Goal: Task Accomplishment & Management: Use online tool/utility

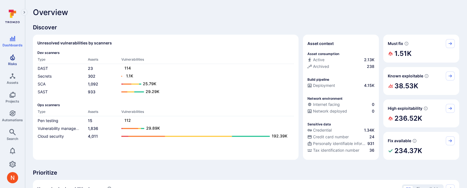
click at [12, 60] on icon "Risks" at bounding box center [12, 57] width 7 height 7
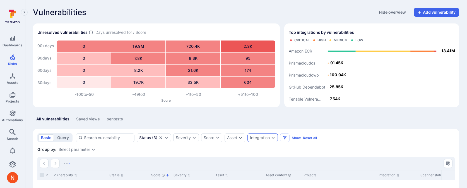
click at [270, 137] on div "Integration" at bounding box center [260, 137] width 20 height 4
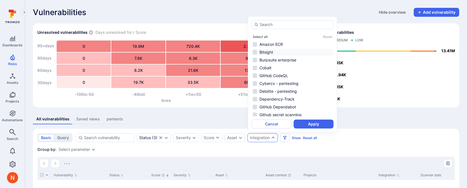
click at [278, 51] on li "Bitsight" at bounding box center [293, 52] width 82 height 7
click at [303, 124] on button "Apply" at bounding box center [314, 123] width 40 height 9
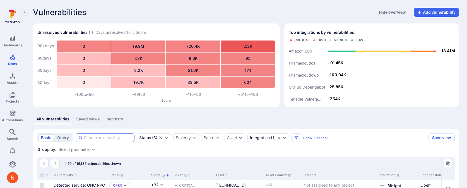
click at [96, 136] on input at bounding box center [108, 138] width 48 height 6
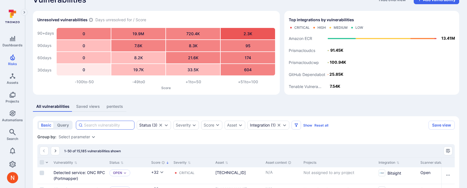
scroll to position [23, 0]
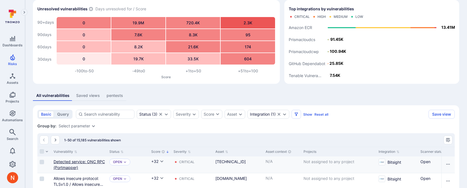
click at [84, 161] on link "Detected service: ONC RPC (Portmapper)" at bounding box center [79, 164] width 51 height 11
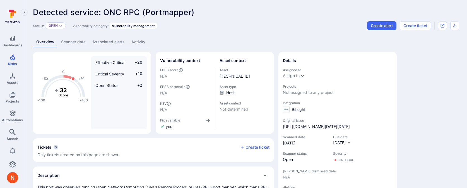
click at [231, 74] on link "52.33.124.206" at bounding box center [234, 76] width 30 height 5
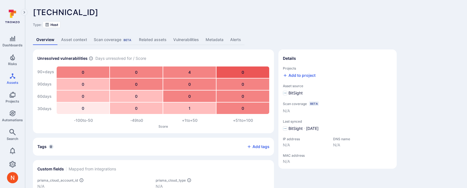
click at [392, 52] on section "Details Projects Add to project Asset source BitSight Scan coverage Beta N/A La…" at bounding box center [337, 108] width 118 height 119
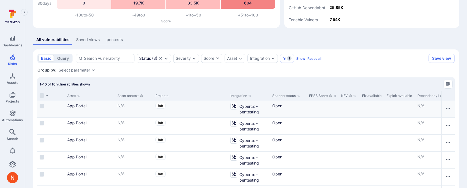
scroll to position [0, 149]
click at [15, 162] on icon "Settings" at bounding box center [12, 164] width 7 height 6
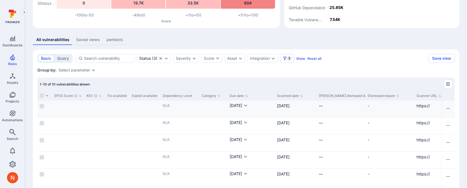
scroll to position [0, 408]
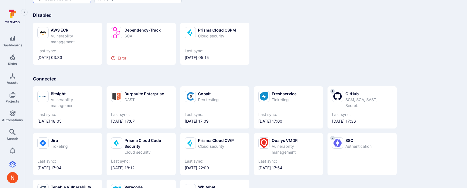
scroll to position [32, 0]
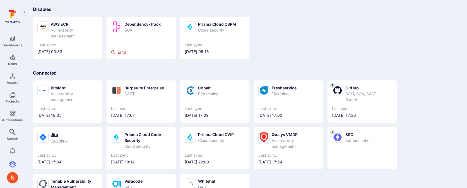
click at [64, 137] on div "Jira" at bounding box center [59, 134] width 17 height 6
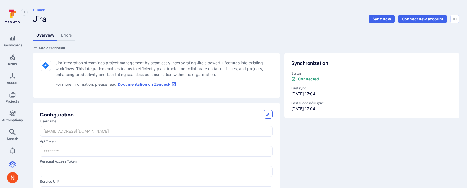
click at [341, 132] on div "Synchronization Status Connected Last sync 2025/09/23 at 17:04 Last successful …" at bounding box center [369, 147] width 179 height 199
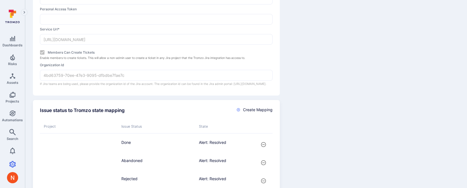
scroll to position [114, 0]
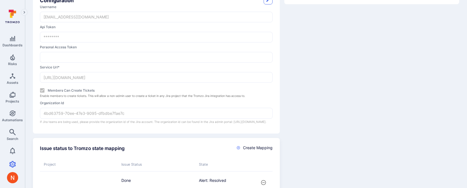
click at [345, 85] on div "Synchronization Status Connected Last sync 2025/09/23 at 17:04 Last successful …" at bounding box center [369, 33] width 179 height 199
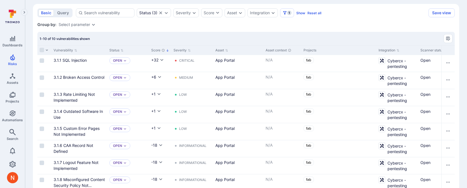
scroll to position [53, 0]
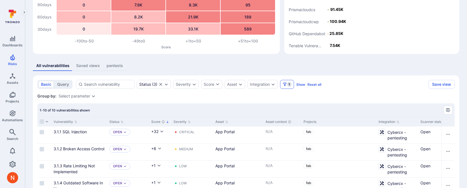
click at [284, 84] on icon "Filters" at bounding box center [285, 84] width 4 height 4
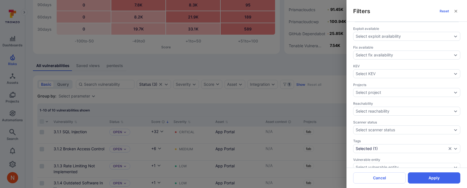
scroll to position [211, 0]
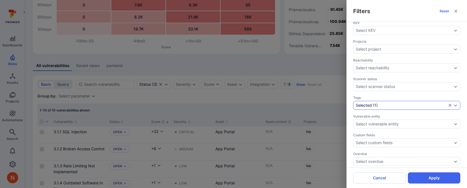
click at [375, 103] on div "Selected ( 1 )" at bounding box center [401, 105] width 91 height 4
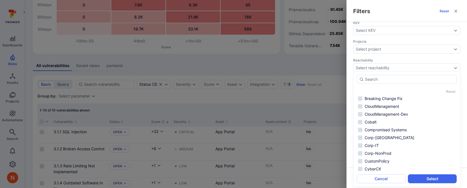
scroll to position [5, 0]
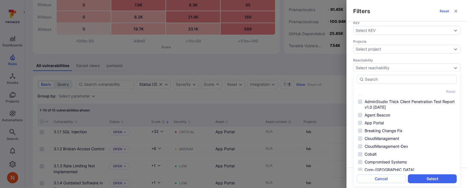
click at [332, 102] on div "Filters Reset Assignee Select assignee Asset context Select asset context Asset…" at bounding box center [233, 94] width 467 height 188
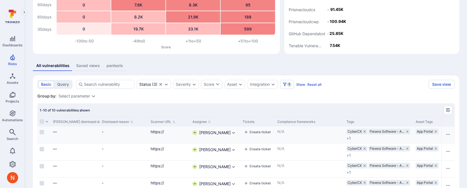
scroll to position [0, 675]
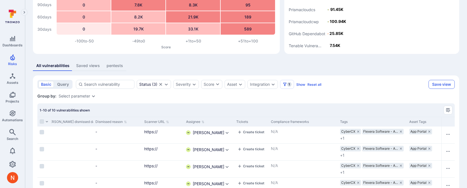
click at [443, 85] on button "Save view" at bounding box center [441, 84] width 26 height 9
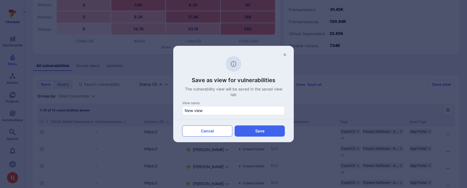
click at [204, 129] on button "Cancel" at bounding box center [207, 130] width 50 height 11
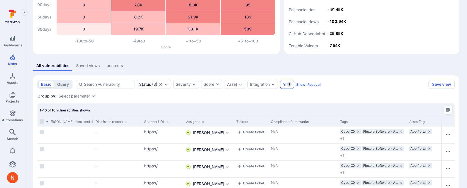
click at [289, 85] on span "1" at bounding box center [289, 84] width 4 height 4
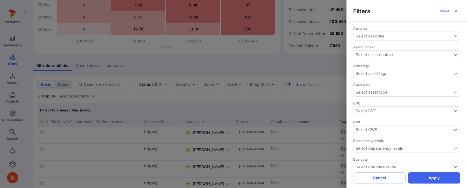
click at [290, 96] on div "Filters Reset Assignee Select assignee Asset context Select asset context Asset…" at bounding box center [233, 94] width 467 height 188
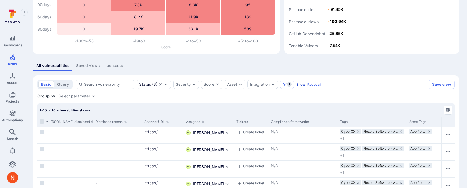
click at [300, 85] on button "Show" at bounding box center [300, 84] width 9 height 4
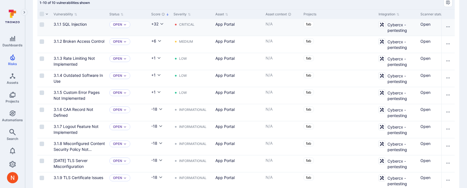
scroll to position [173, 0]
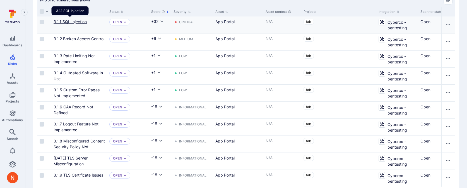
click at [75, 22] on link "3.1.1 SQL Injection" at bounding box center [70, 21] width 33 height 5
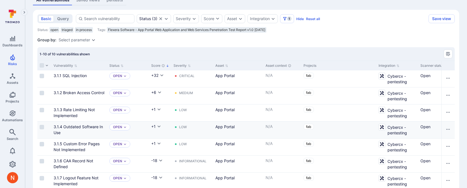
scroll to position [50, 0]
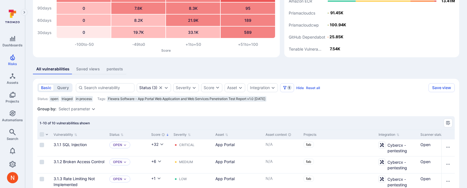
drag, startPoint x: 109, startPoint y: 98, endPoint x: 284, endPoint y: 98, distance: 175.4
click at [284, 98] on div "Status : open triaged in process Tags : Flexera Software - App Portal Web Appli…" at bounding box center [245, 99] width 417 height 8
copy span "Flexera Software - App Portal Web Application and Web Services Penetration Test…"
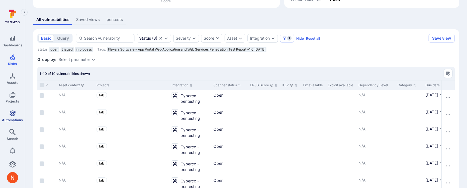
scroll to position [0, 215]
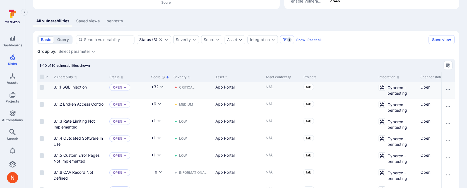
click at [77, 83] on div "3.1.1 SQL Injection" at bounding box center [79, 90] width 56 height 17
click at [77, 86] on link "3.1.1 SQL Injection" at bounding box center [70, 87] width 33 height 5
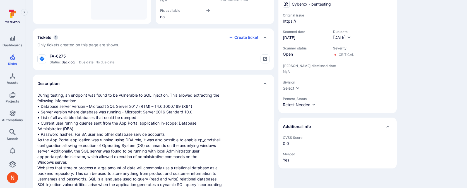
scroll to position [110, 0]
click at [13, 113] on icon "Automations" at bounding box center [12, 113] width 6 height 6
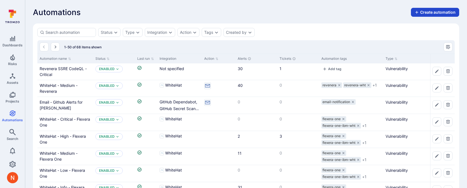
click at [433, 15] on button "Create automation" at bounding box center [435, 12] width 48 height 9
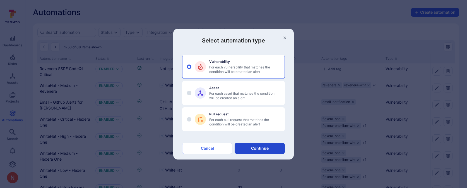
click at [256, 144] on button "Continue" at bounding box center [260, 148] width 50 height 11
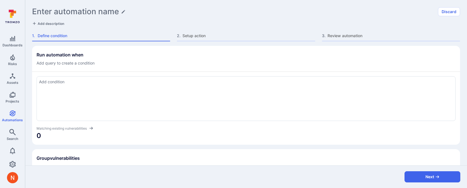
click at [186, 102] on div at bounding box center [246, 98] width 419 height 45
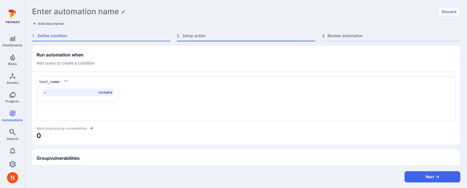
type textarea "tool_name ~ """
click at [216, 34] on span "Setup action" at bounding box center [248, 36] width 132 height 6
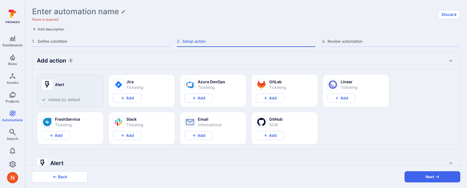
type textarea "x"
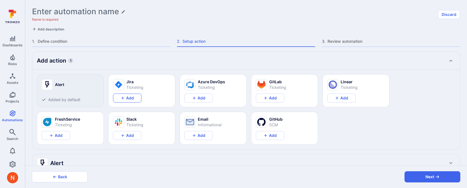
type textarea "x"
click at [131, 96] on button "Add" at bounding box center [127, 97] width 28 height 9
type textarea "x"
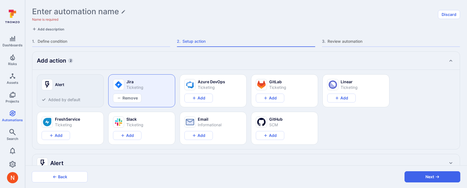
type textarea "x"
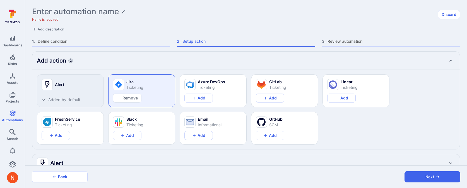
type textarea "x"
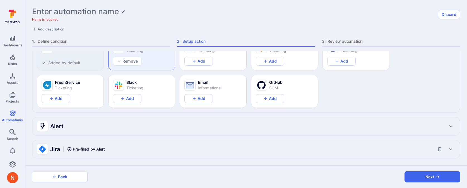
type textarea "x"
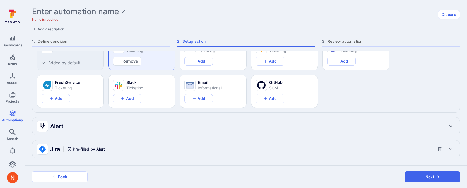
type textarea "x"
click at [104, 148] on span "Pre-filled by Alert" at bounding box center [89, 149] width 32 height 6
type textarea "x"
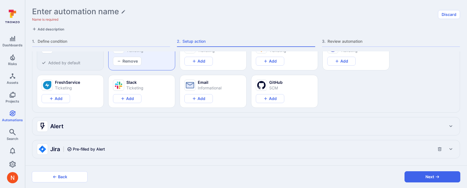
type textarea "x"
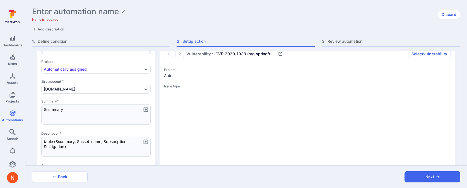
type textarea "x"
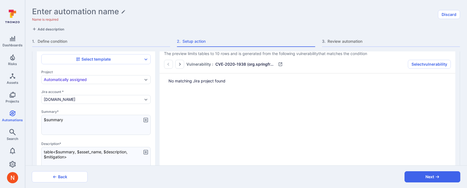
scroll to position [155, 0]
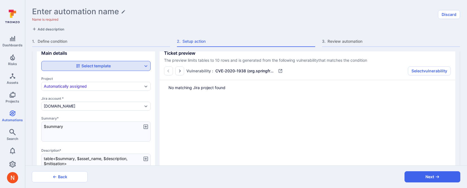
click at [87, 69] on div "Select template" at bounding box center [95, 66] width 109 height 10
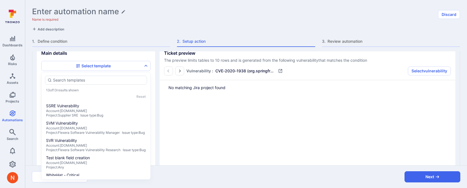
scroll to position [158, 0]
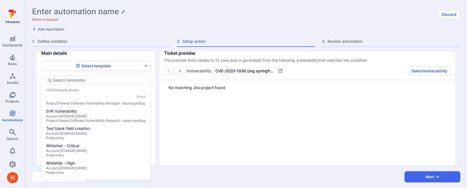
click at [157, 61] on div "Main details Select template Project Automatically assigned Jira account * flex…" at bounding box center [245, 151] width 427 height 222
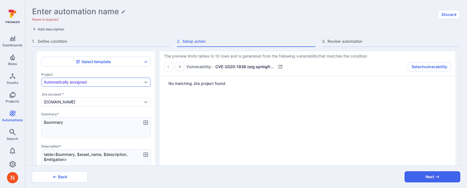
scroll to position [139, 0]
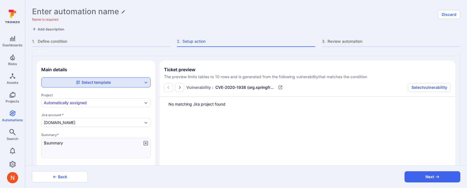
click at [76, 83] on icon "jira main details" at bounding box center [77, 82] width 3 height 3
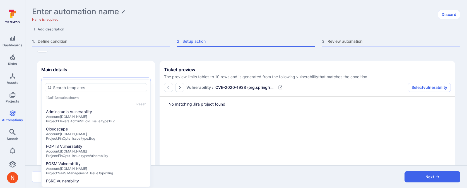
click at [126, 59] on div "Main details Select template Project Automatically assigned Jira account * flex…" at bounding box center [245, 167] width 427 height 222
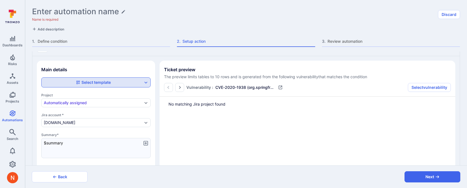
click at [117, 81] on button "Select template" at bounding box center [93, 82] width 99 height 6
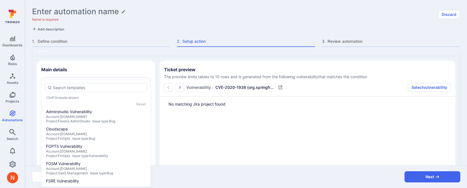
click at [139, 70] on div "Main details" at bounding box center [95, 69] width 109 height 9
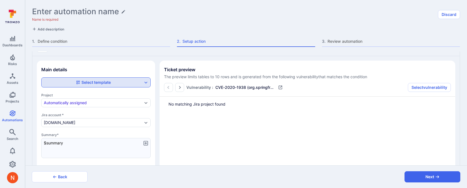
click at [140, 77] on div "Select template" at bounding box center [95, 82] width 109 height 10
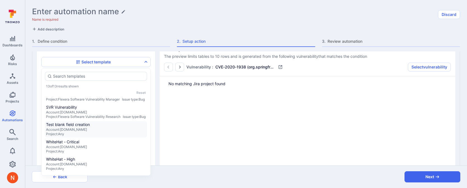
scroll to position [0, 0]
